Goal: Task Accomplishment & Management: Manage account settings

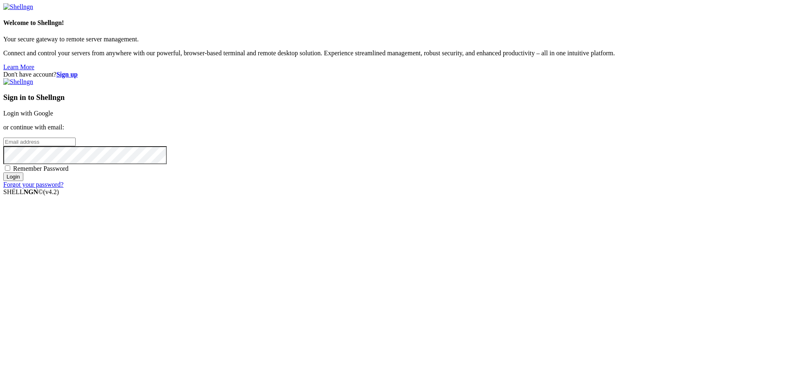
click at [53, 117] on link "Login with Google" at bounding box center [28, 113] width 50 height 7
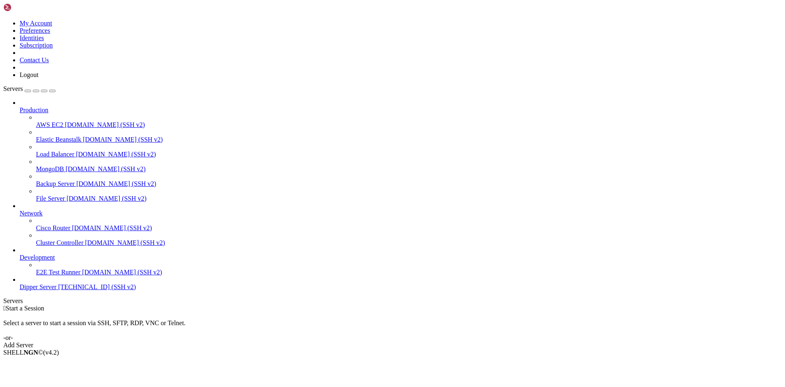
click at [430, 324] on div " Start a Session Select a server to start a session via SSH, SFTP, RDP, VNC or…" at bounding box center [392, 326] width 779 height 44
click at [58, 290] on span "[TECHNICAL_ID] (SSH v2)" at bounding box center [97, 286] width 78 height 7
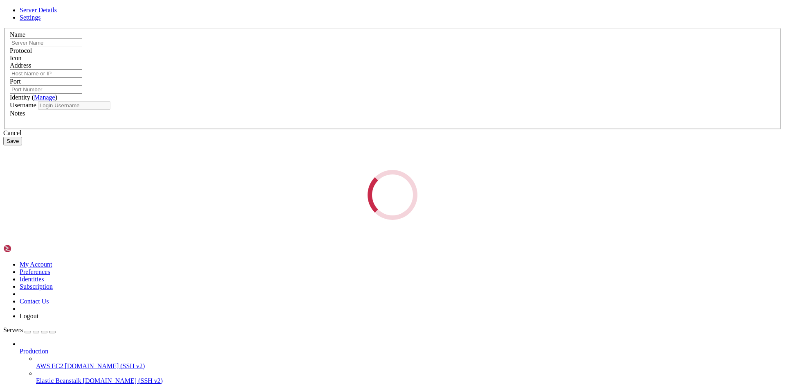
type input "Dipper Server"
type input "[TECHNICAL_ID]"
type input "22"
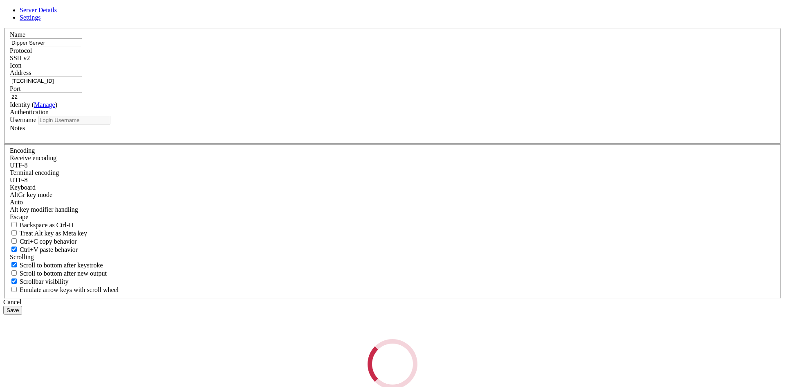
type input "root"
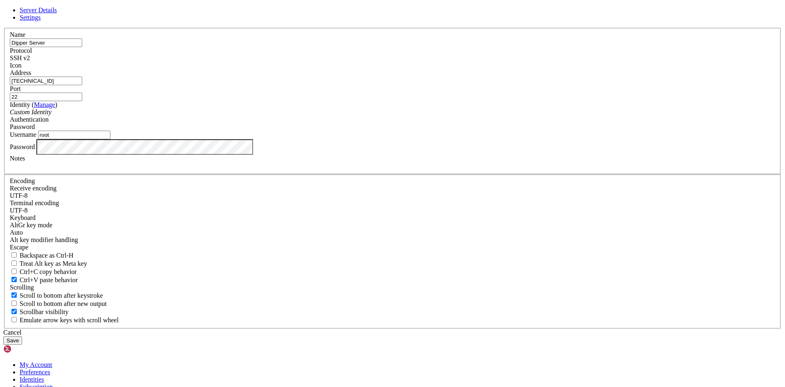
click at [180, 223] on div "Server Details Settings Name Dipper Server Protocol SSH v2 Icon" at bounding box center [392, 176] width 779 height 338
click at [22, 336] on button "Save" at bounding box center [12, 340] width 19 height 9
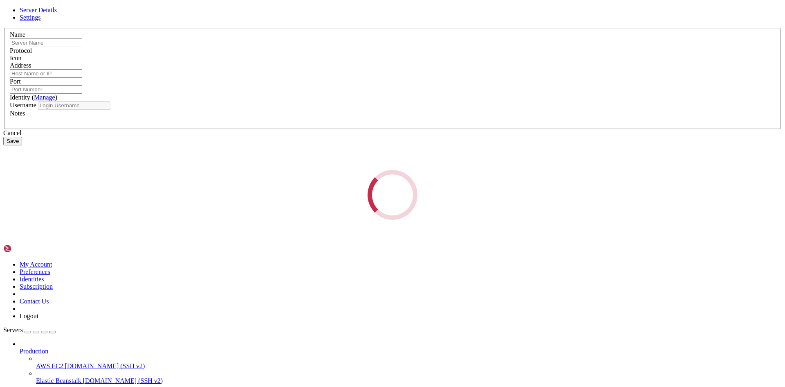
type input "Dipper Server"
type input "[TECHNICAL_ID]"
type input "22"
type input "root"
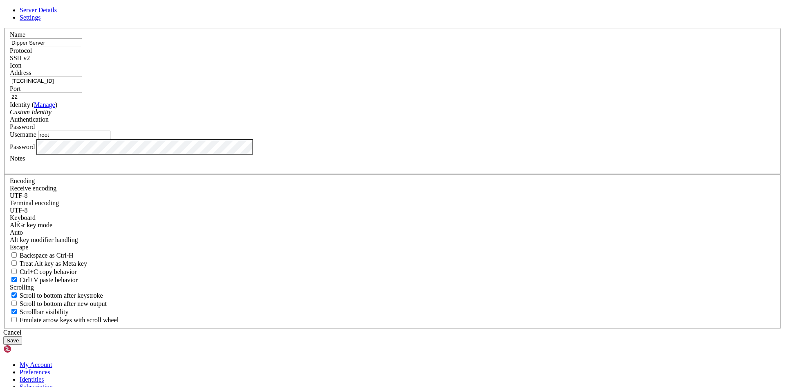
click at [139, 240] on div "Server Details Settings Name Dipper Server Protocol SSH v2 Icon" at bounding box center [392, 176] width 779 height 338
click at [82, 85] on input "[TECHNICAL_ID]" at bounding box center [46, 80] width 72 height 9
click at [274, 233] on div "Name Dipper Server Protocol SSH v2 Icon Address [TECHNICAL_ID] ( Manage )" at bounding box center [392, 178] width 779 height 301
click at [22, 336] on button "Save" at bounding box center [12, 340] width 19 height 9
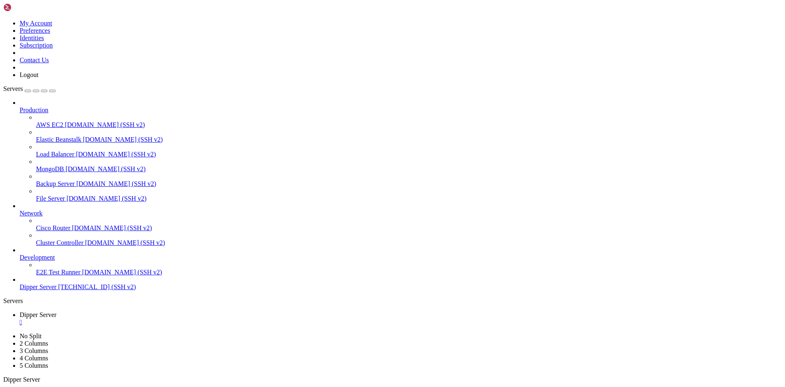
click at [160, 318] on div "" at bounding box center [401, 321] width 762 height 7
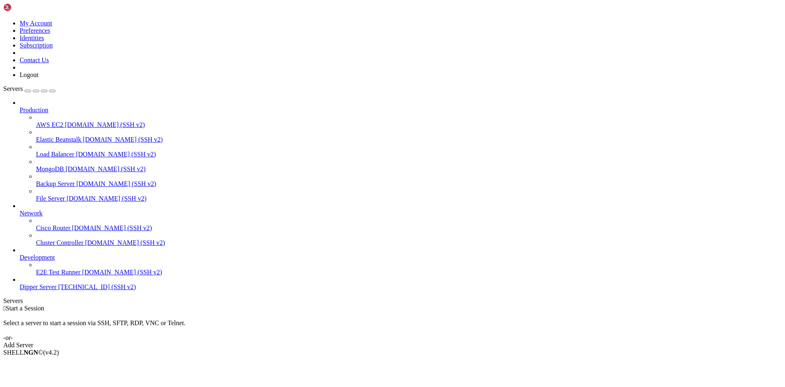
click at [58, 290] on span "[TECHNICAL_ID] (SSH v2)" at bounding box center [97, 286] width 78 height 7
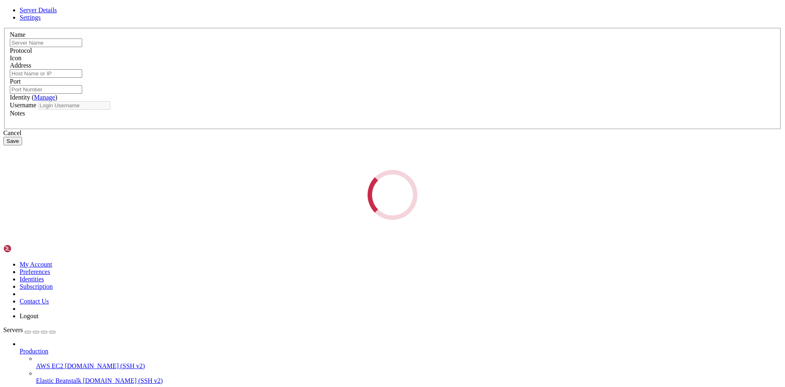
type input "Dipper Server"
type input "[TECHNICAL_ID]"
type input "22"
type input "root"
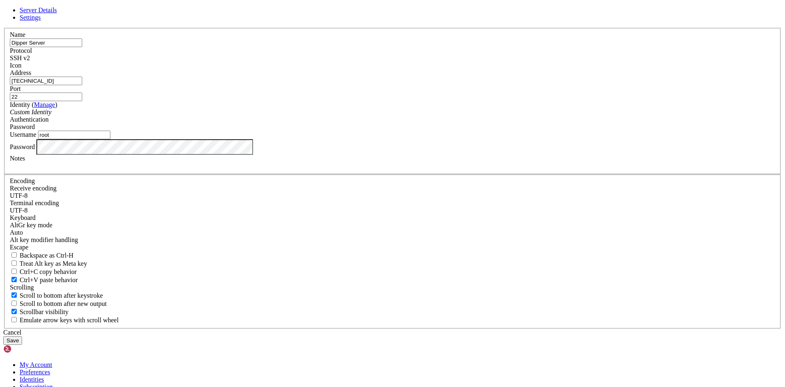
drag, startPoint x: 455, startPoint y: 147, endPoint x: 472, endPoint y: 154, distance: 17.8
click at [82, 101] on input "22" at bounding box center [46, 96] width 72 height 9
click at [41, 21] on span "Settings" at bounding box center [30, 17] width 21 height 7
click at [57, 13] on span "Server Details" at bounding box center [38, 10] width 37 height 7
click at [35, 150] on label "Password" at bounding box center [22, 146] width 25 height 7
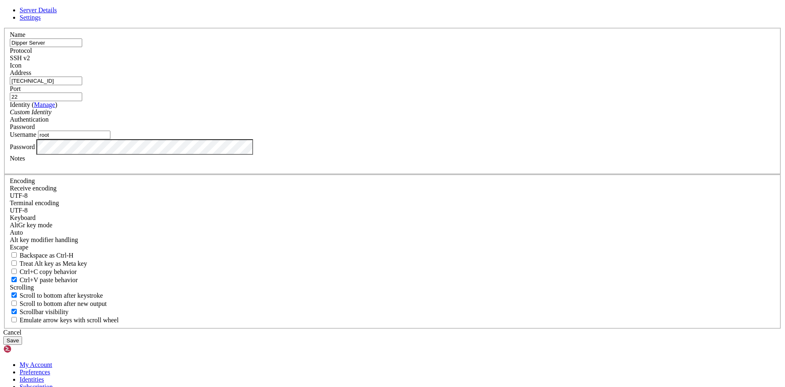
click at [353, 116] on div "Custom Identity" at bounding box center [393, 111] width 766 height 7
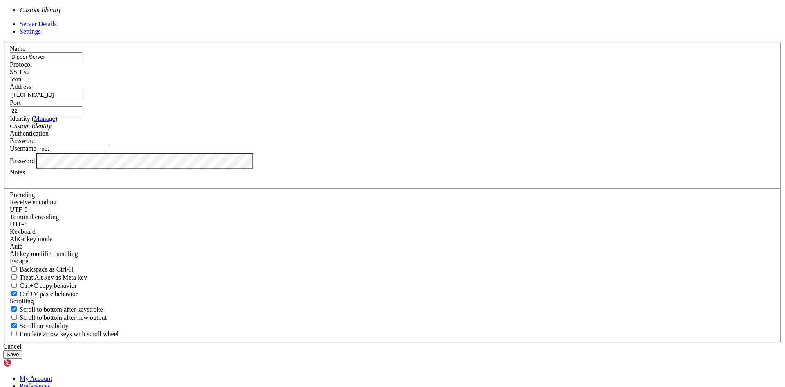
click at [353, 130] on div "Custom Identity" at bounding box center [393, 125] width 766 height 7
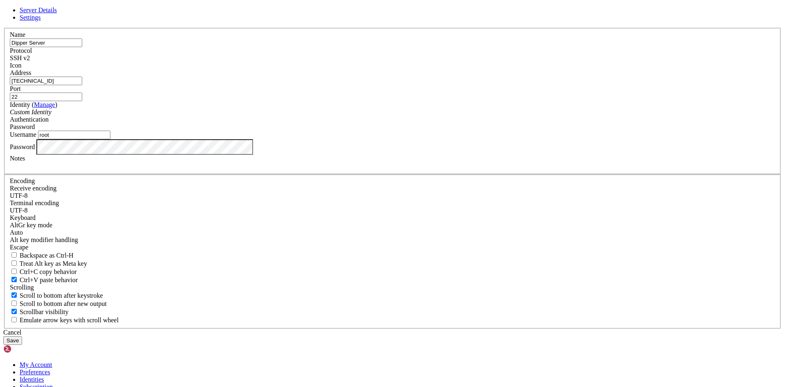
click at [400, 155] on div "Password" at bounding box center [393, 147] width 766 height 16
click at [70, 228] on div "Server Details Settings Name Dipper Server Protocol SSH v2 Icon" at bounding box center [392, 176] width 779 height 338
click at [22, 336] on button "Save" at bounding box center [12, 340] width 19 height 9
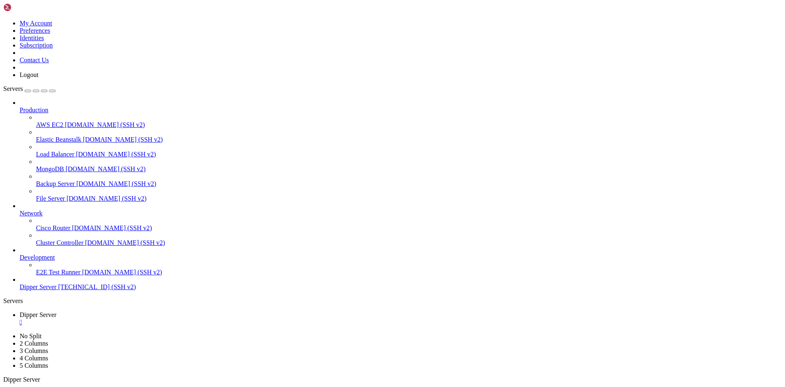
click at [58, 290] on span "[TECHNICAL_ID] (SSH v2)" at bounding box center [97, 286] width 78 height 7
click at [161, 318] on div "" at bounding box center [401, 321] width 762 height 7
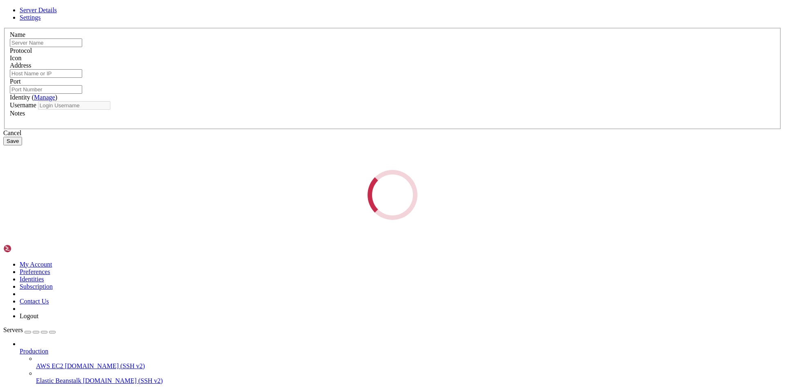
type input "Dipper Server"
type input "[TECHNICAL_ID]"
type input "22"
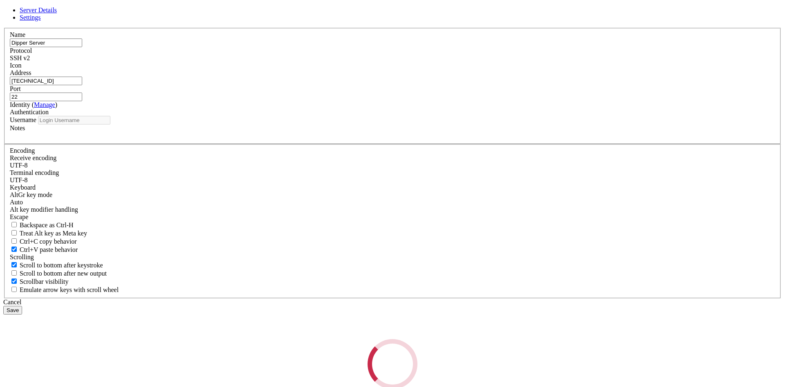
type input "root"
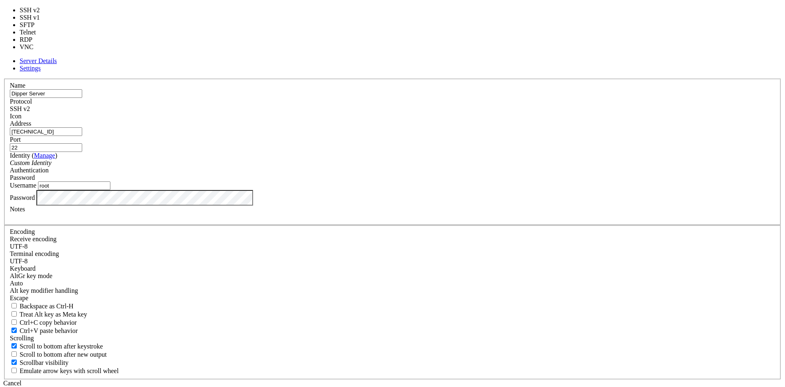
click at [438, 112] on div "SSH v2" at bounding box center [393, 108] width 766 height 7
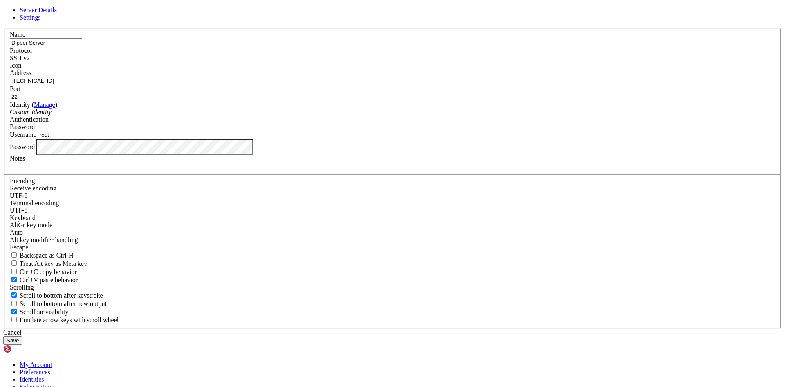
click at [82, 101] on input "22" at bounding box center [46, 96] width 72 height 9
type input "21"
click at [28, 215] on div "Server Details Settings Name Dipper Server Protocol SSH v2 Icon" at bounding box center [392, 176] width 779 height 338
click at [211, 217] on div "Server Details Settings Name Dipper Server Protocol SSH v2 Icon" at bounding box center [392, 176] width 779 height 338
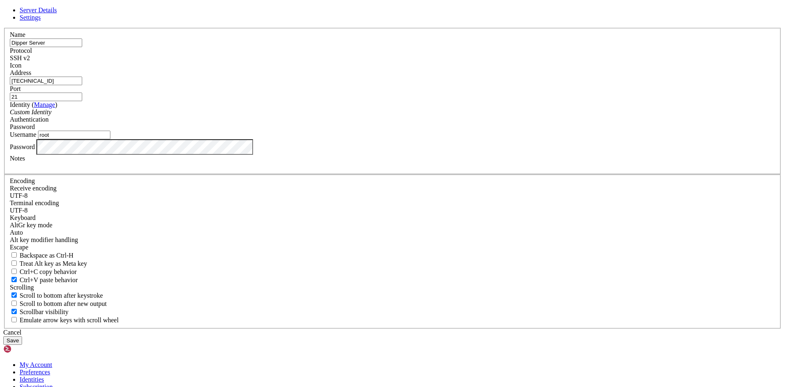
click at [22, 336] on button "Save" at bounding box center [12, 340] width 19 height 9
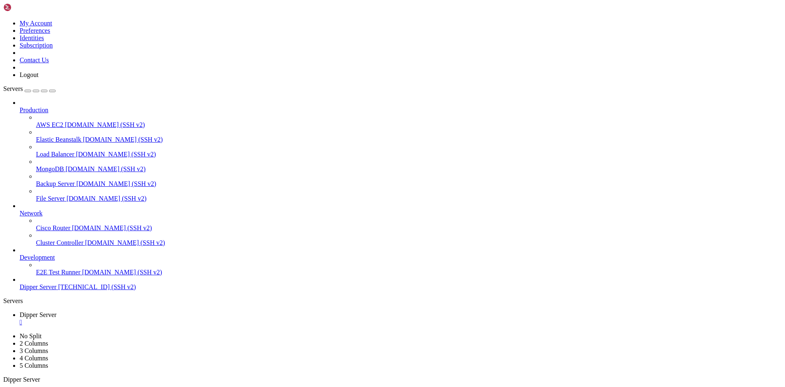
click at [25, 290] on link "Dipper Server [TECHNICAL_ID] (SSH v2)" at bounding box center [401, 286] width 762 height 7
click at [25, 290] on span "Dipper Server" at bounding box center [38, 286] width 37 height 7
click at [160, 311] on link "Dipper Server " at bounding box center [401, 318] width 762 height 15
click at [157, 318] on div "" at bounding box center [401, 321] width 762 height 7
